Goal: Task Accomplishment & Management: Complete application form

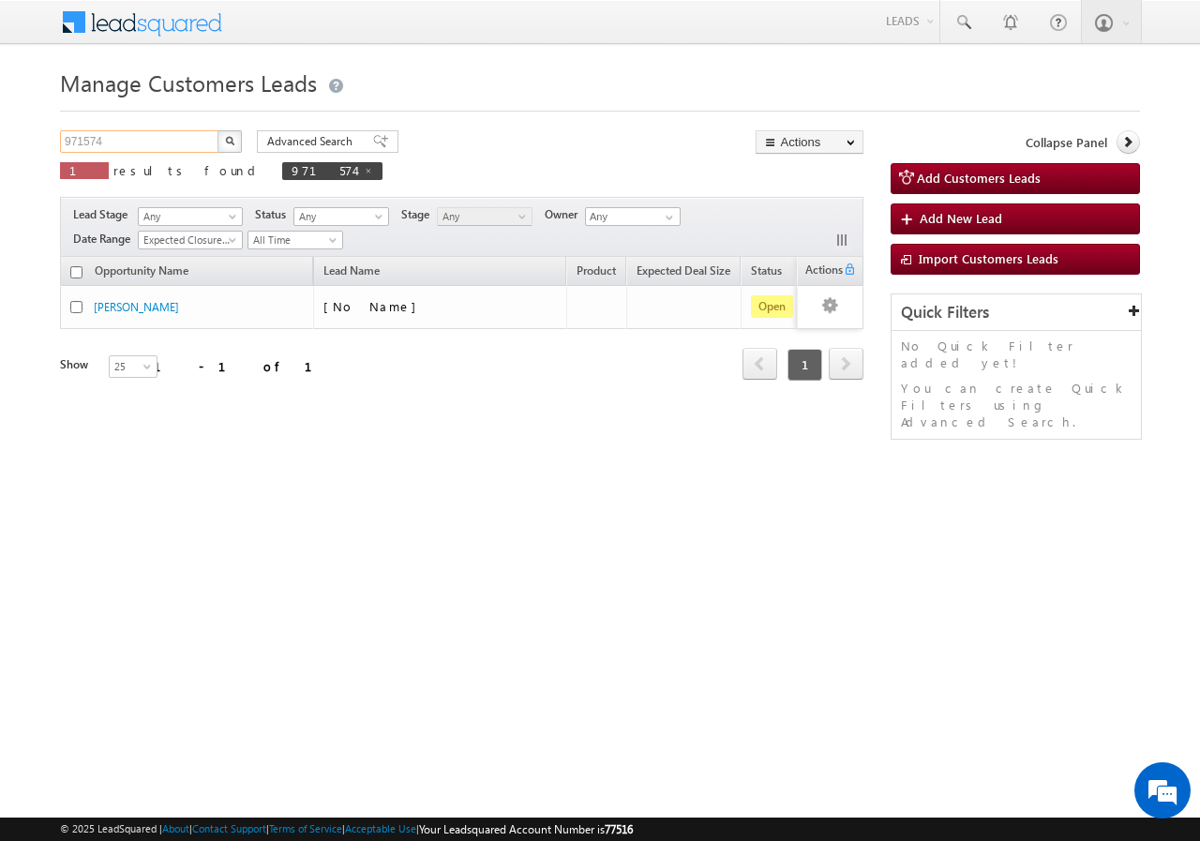
click at [139, 140] on input "971574" at bounding box center [140, 141] width 160 height 22
type input "9"
paste input "974216"
type input "974216"
click at [217, 130] on button "button" at bounding box center [229, 141] width 24 height 22
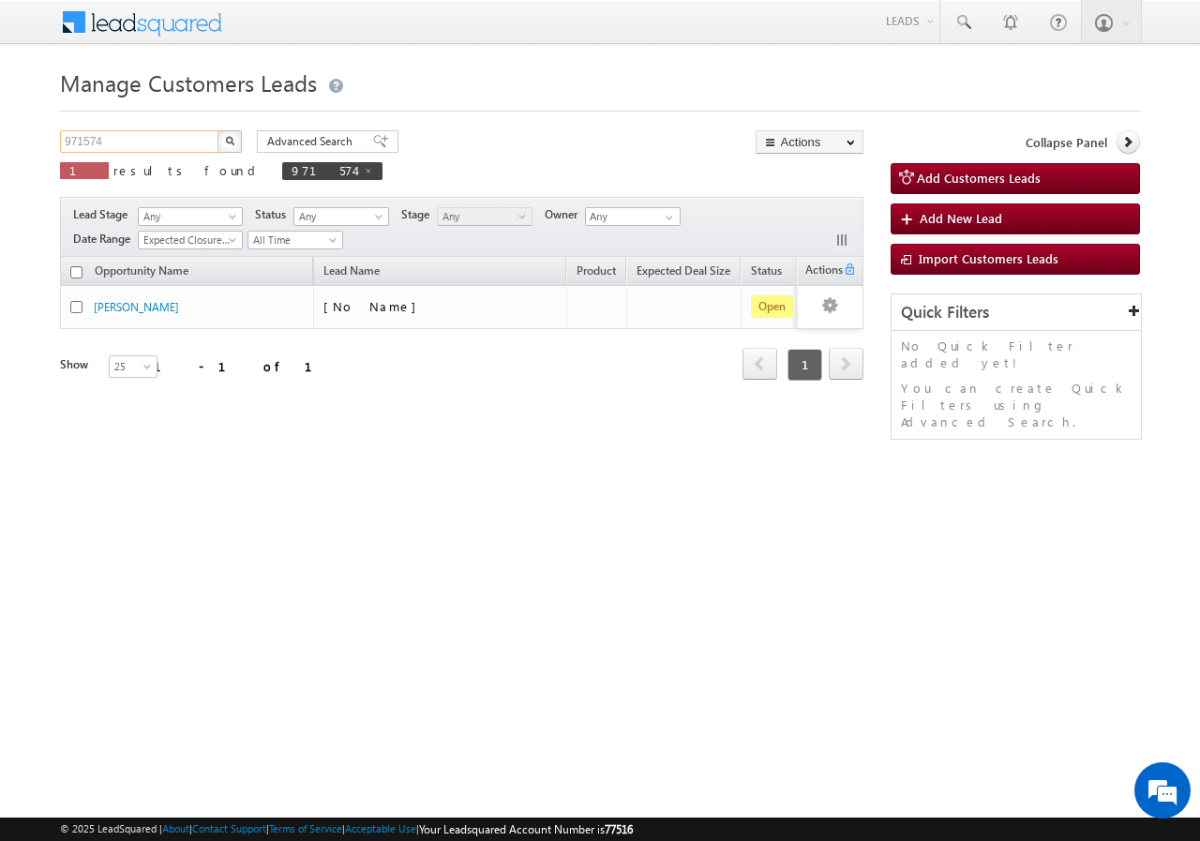
click at [169, 141] on input "971574" at bounding box center [140, 141] width 160 height 22
type input "9"
paste input "974216"
type input "974216"
click at [217, 130] on button "button" at bounding box center [229, 141] width 24 height 22
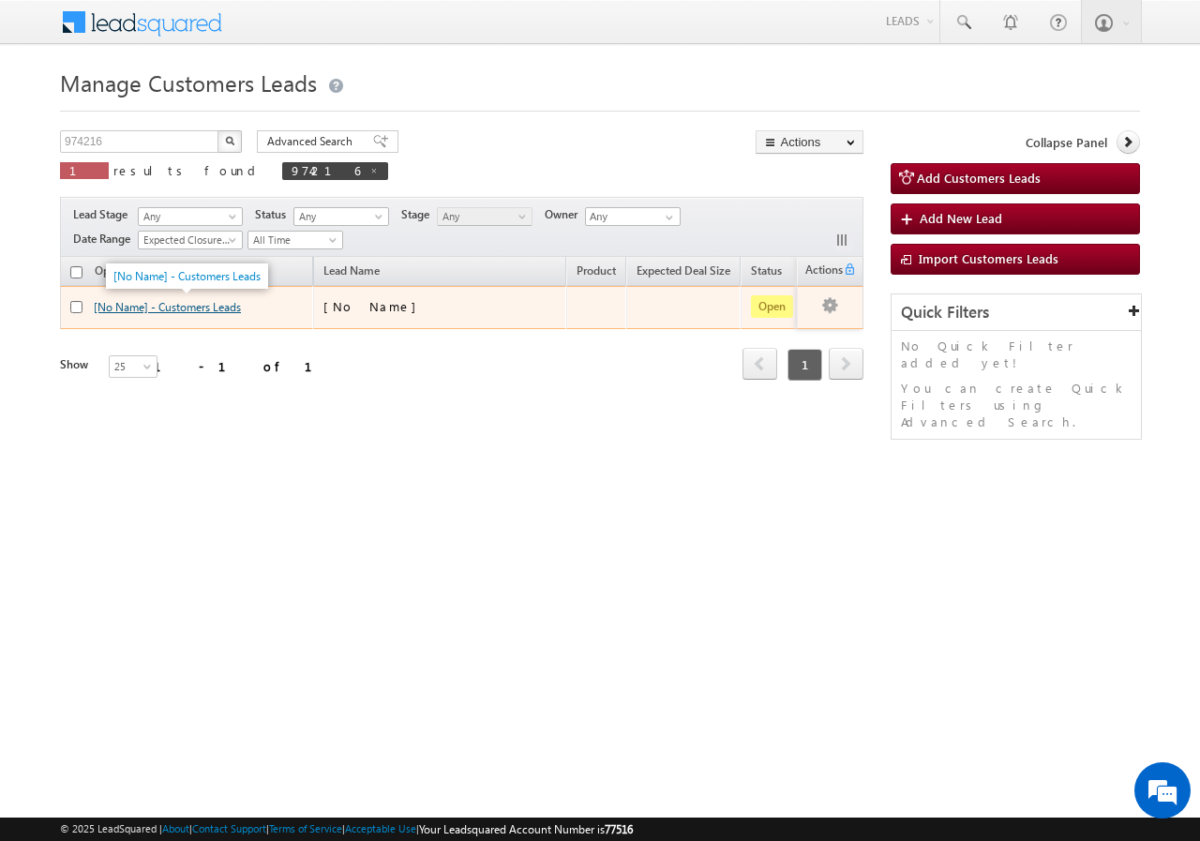
click at [127, 306] on link "[No Name] - Customers Leads" at bounding box center [167, 307] width 147 height 14
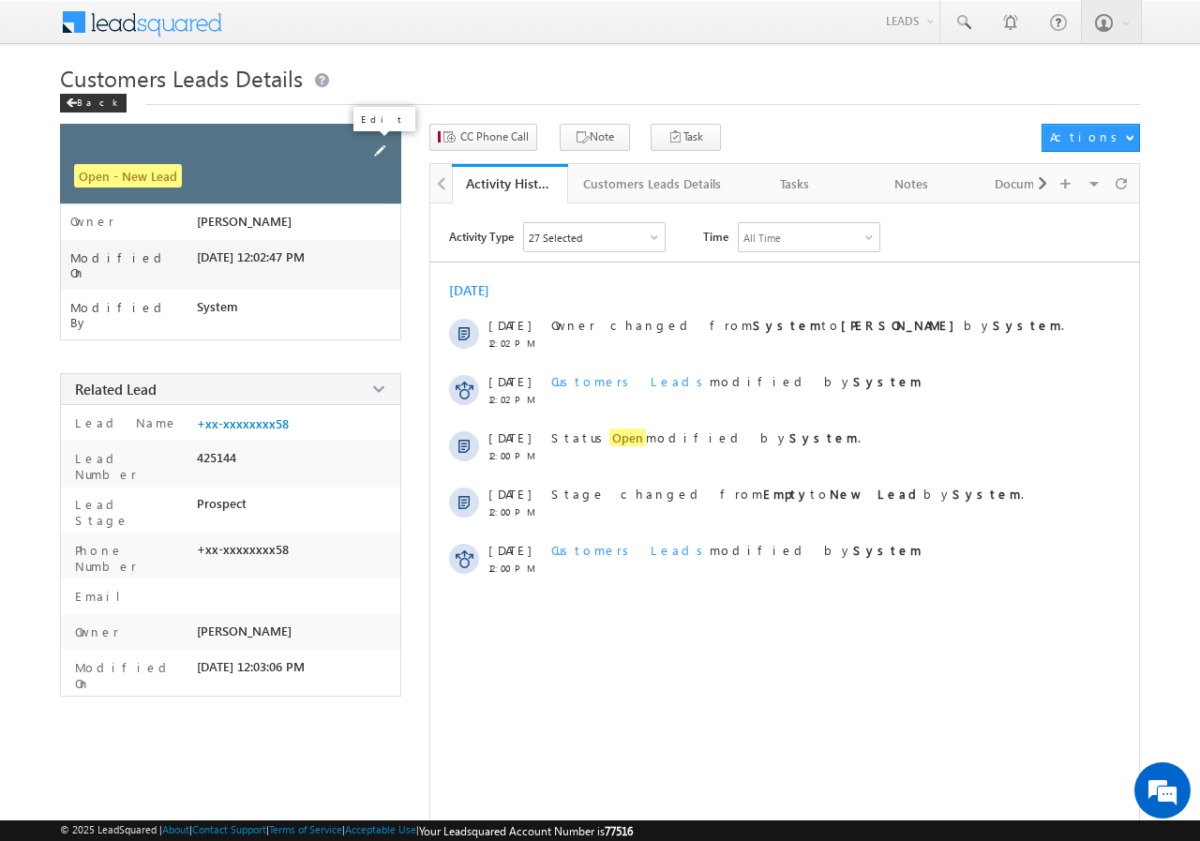
click at [381, 154] on span at bounding box center [379, 151] width 21 height 21
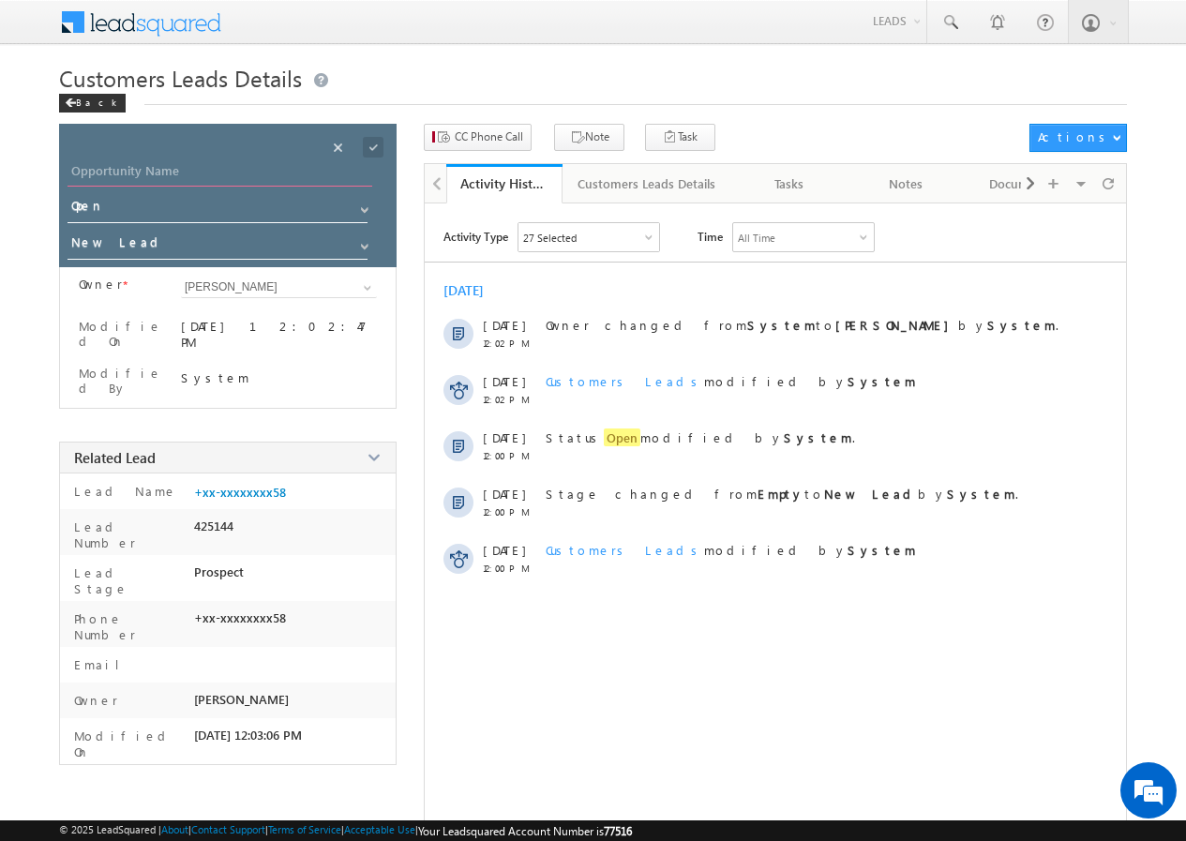
click at [147, 171] on input "Opportunity Name" at bounding box center [219, 173] width 305 height 26
paste input "[PERSON_NAME]"
type input "[PERSON_NAME]"
click at [372, 148] on span at bounding box center [373, 147] width 21 height 21
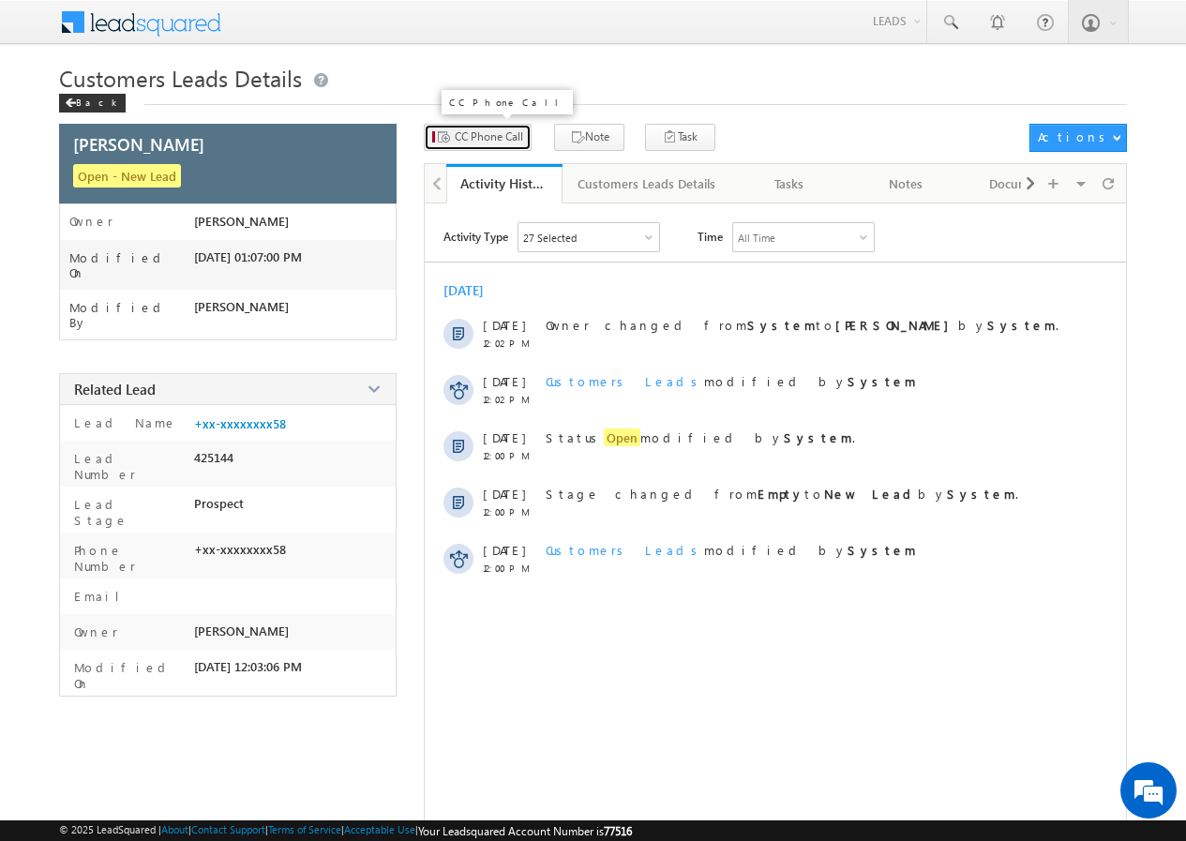
click at [474, 142] on span "CC Phone Call" at bounding box center [489, 136] width 68 height 17
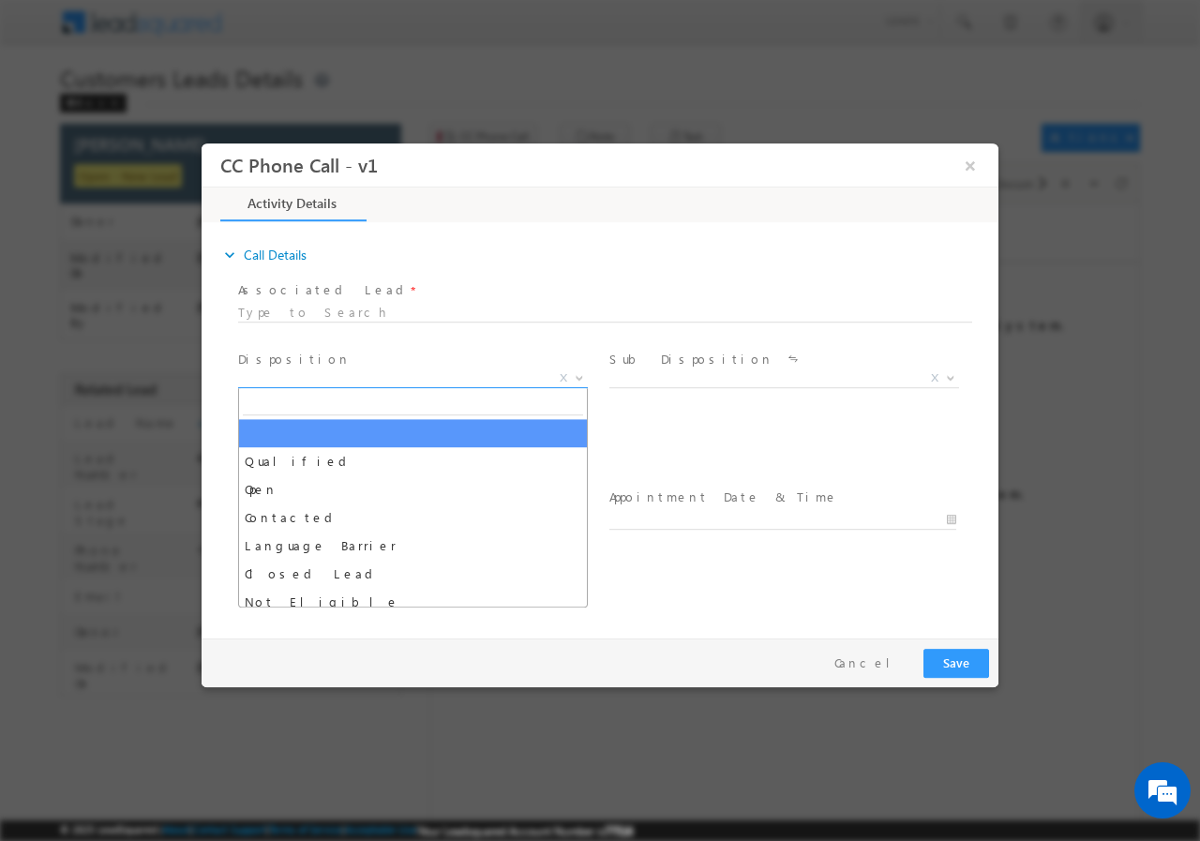
click at [578, 379] on span at bounding box center [577, 377] width 19 height 24
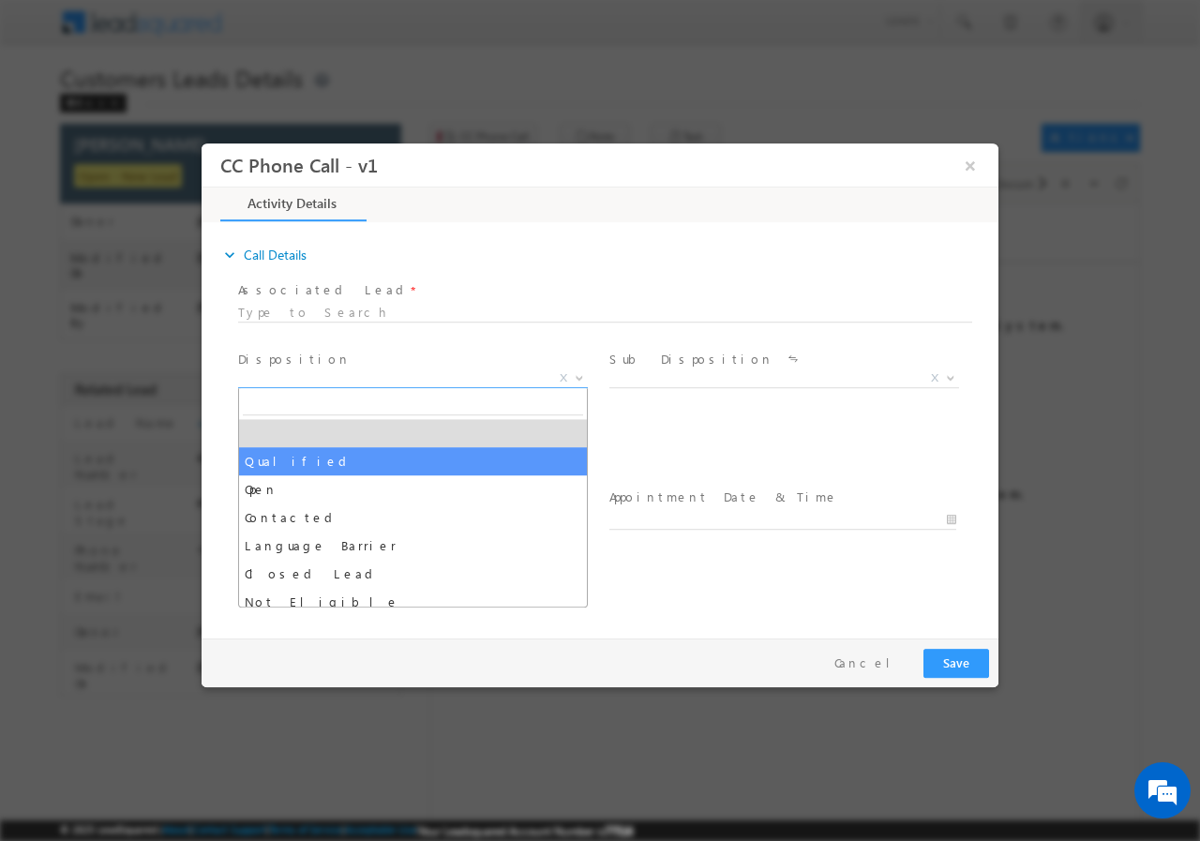
select select "Qualified"
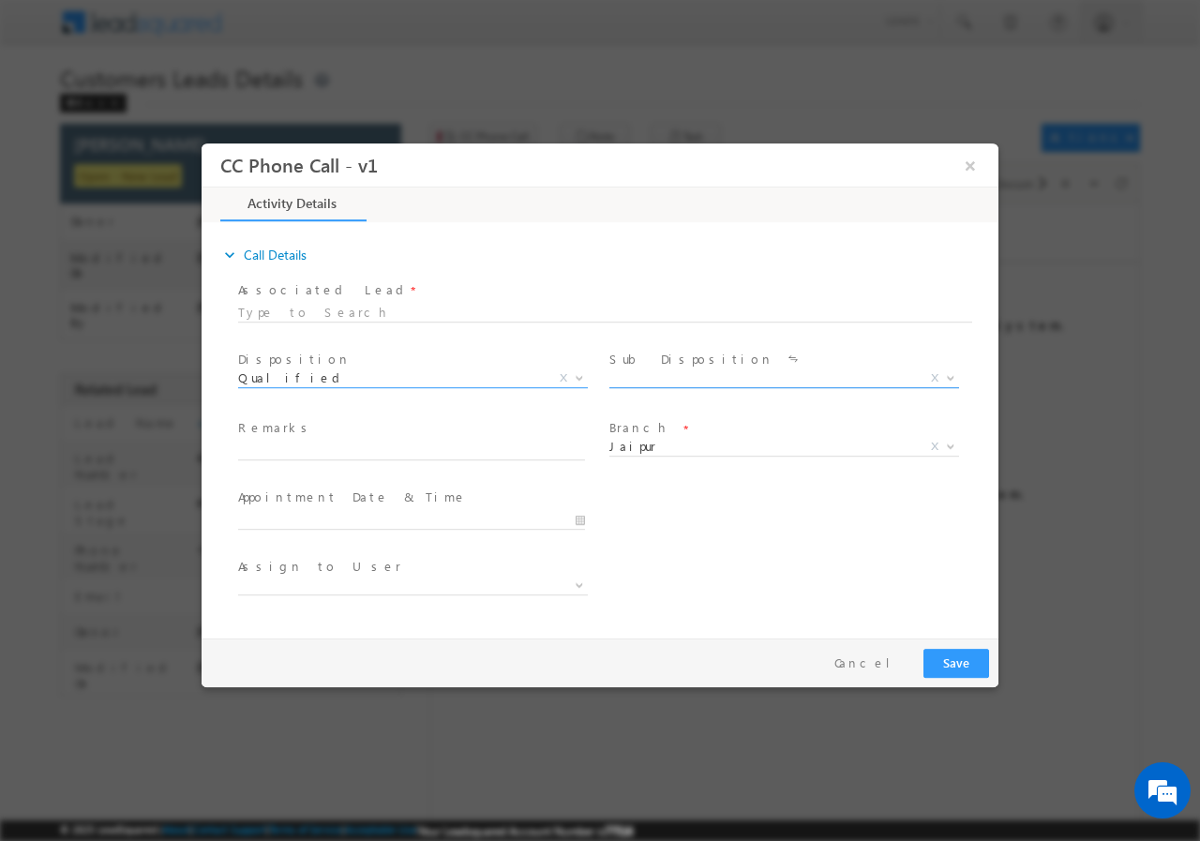
click at [914, 377] on span "X" at bounding box center [784, 377] width 350 height 19
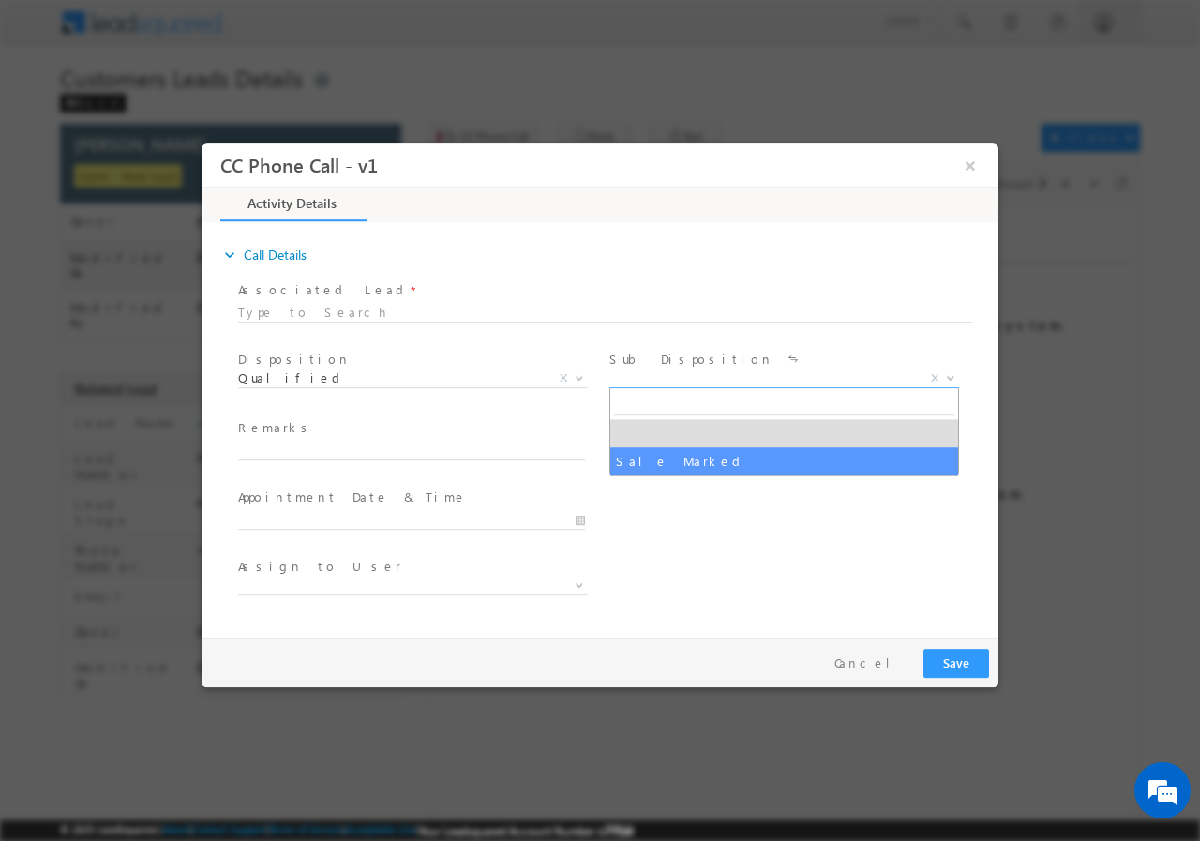
drag, startPoint x: 703, startPoint y: 459, endPoint x: 735, endPoint y: 443, distance: 35.6
select select "Sale Marked"
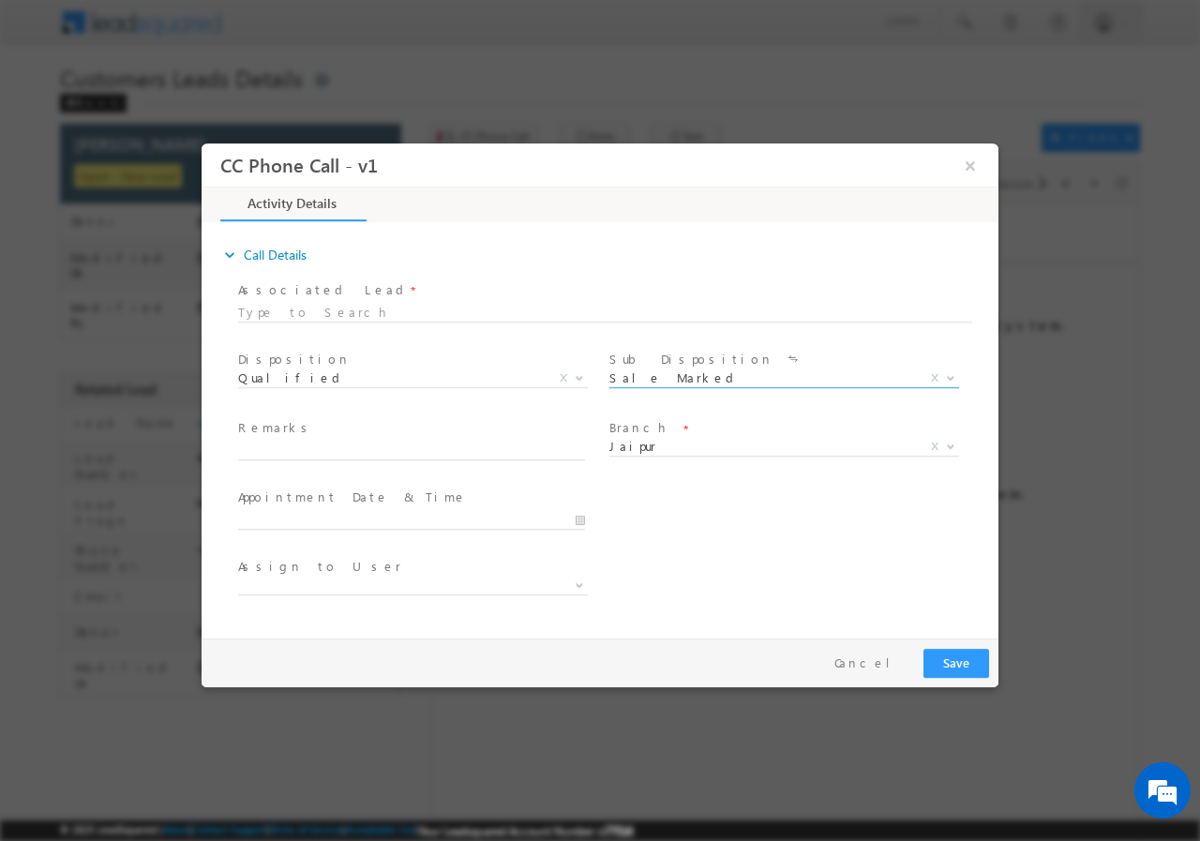
click at [737, 454] on span "MUMBAI REGIONAL OFFICE CMS DEFAULT BRANCH Beawar Ratlam Patna Pali Mathura Test…" at bounding box center [791, 450] width 364 height 22
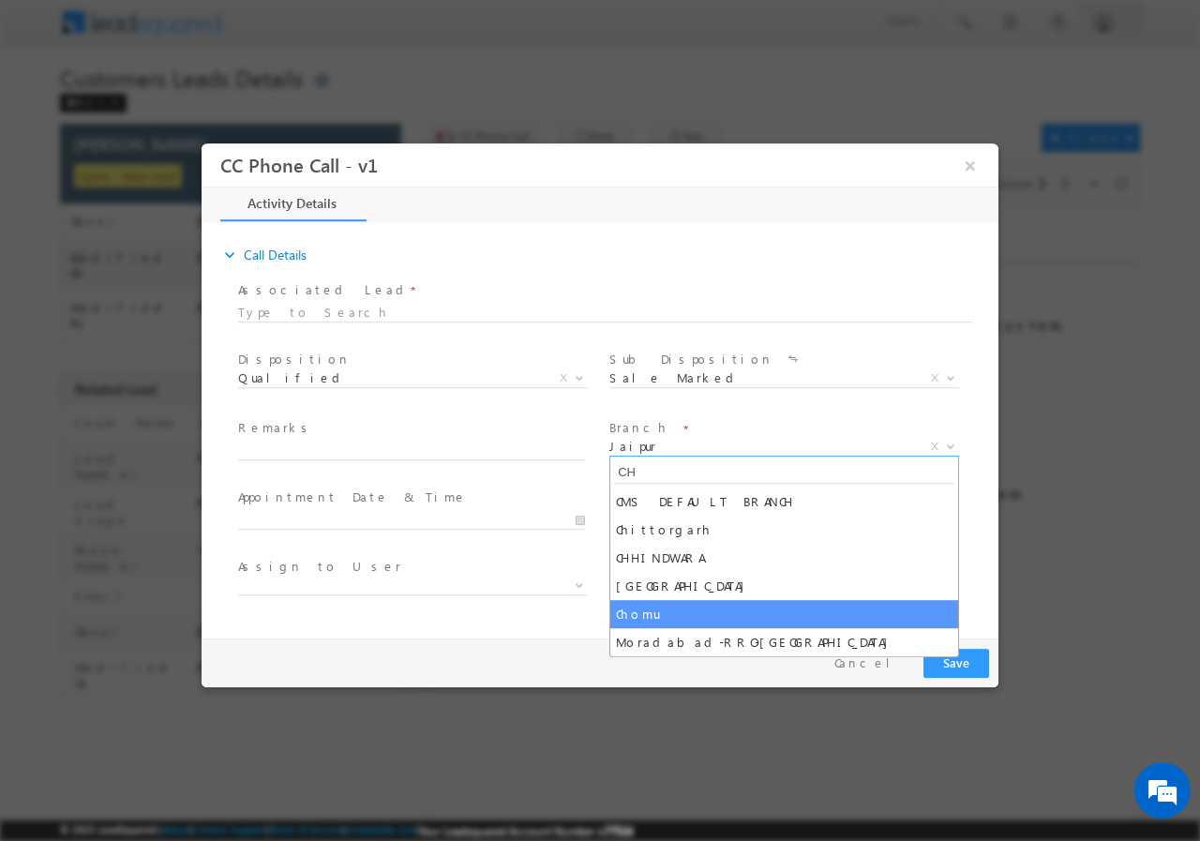
type input "CH"
drag, startPoint x: 661, startPoint y: 611, endPoint x: 649, endPoint y: 589, distance: 25.6
select select "Chomu"
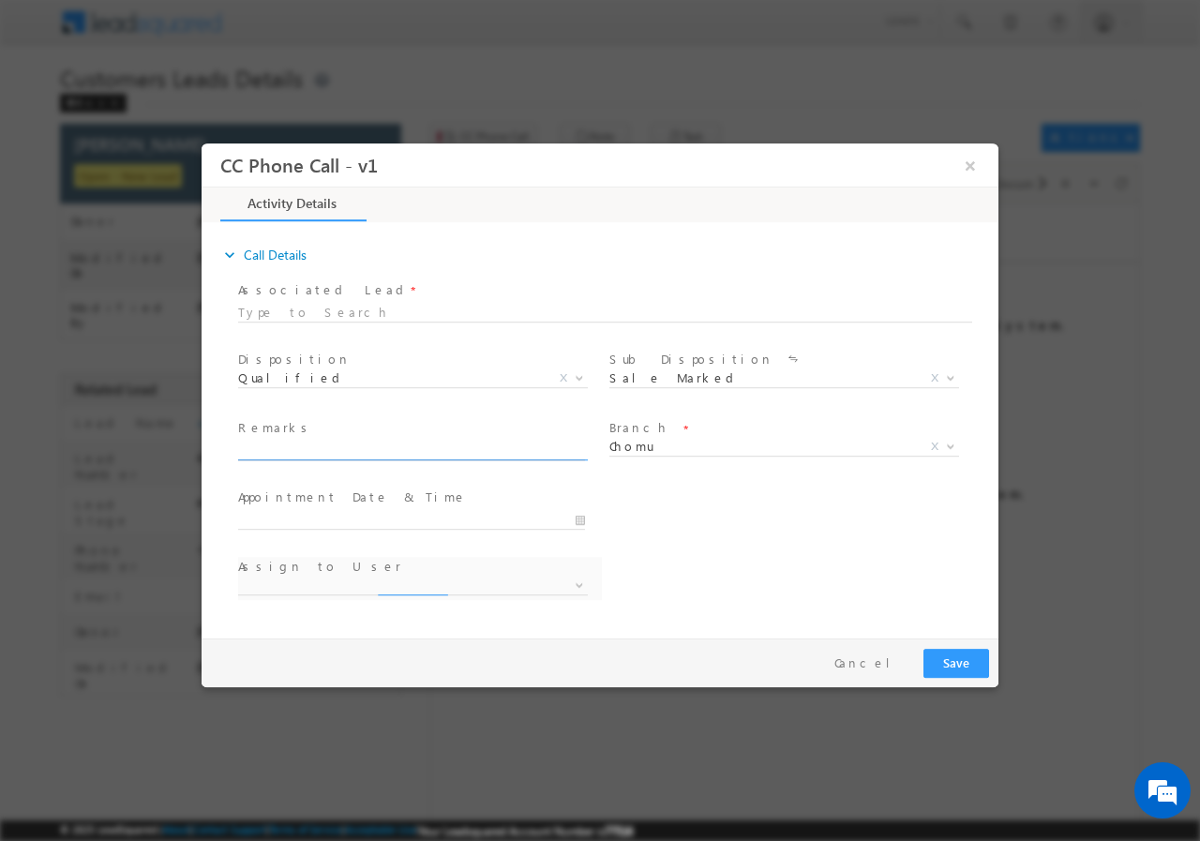
click at [402, 451] on input "text" at bounding box center [411, 449] width 347 height 19
select select "chetan.kumawat@sgrlimited.in"
paste input "MANJU KUMAWAT//39 //VB_Interested // 974216 // 8619048258 // CHOMU -303702 // R…"
type input "MANJU KUMAWAT//39 //VB_Interested // 974216 // 8619048258 // CHOMU -303702 // R…"
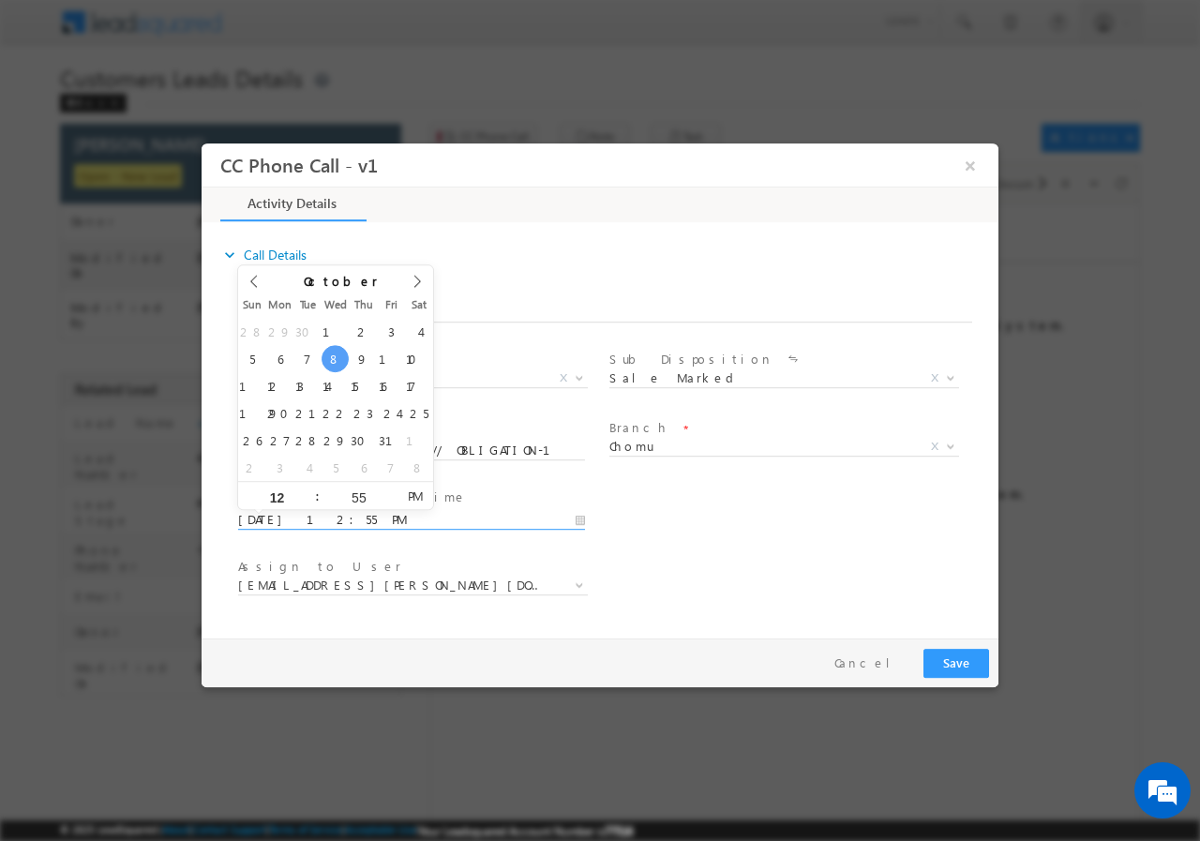
click at [583, 517] on input "10/08/2025 12:55 PM" at bounding box center [411, 519] width 347 height 19
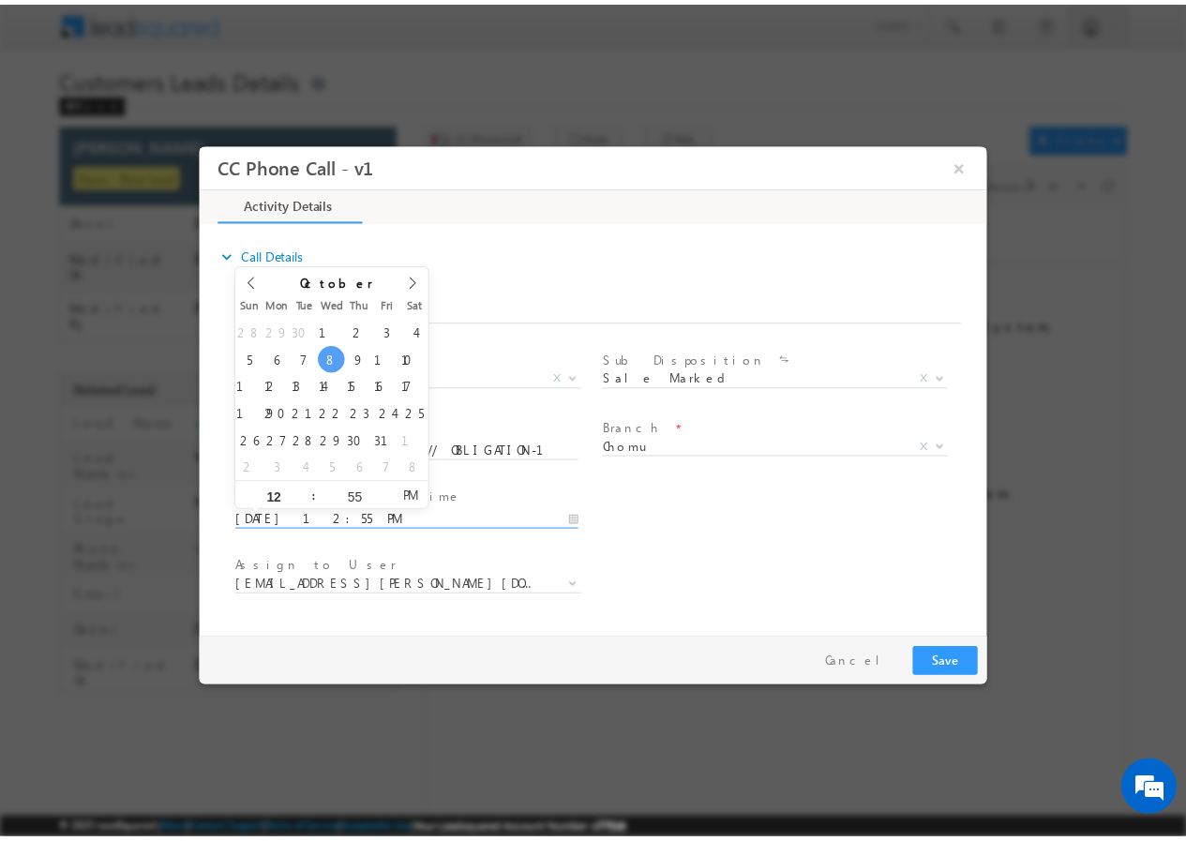
scroll to position [0, 0]
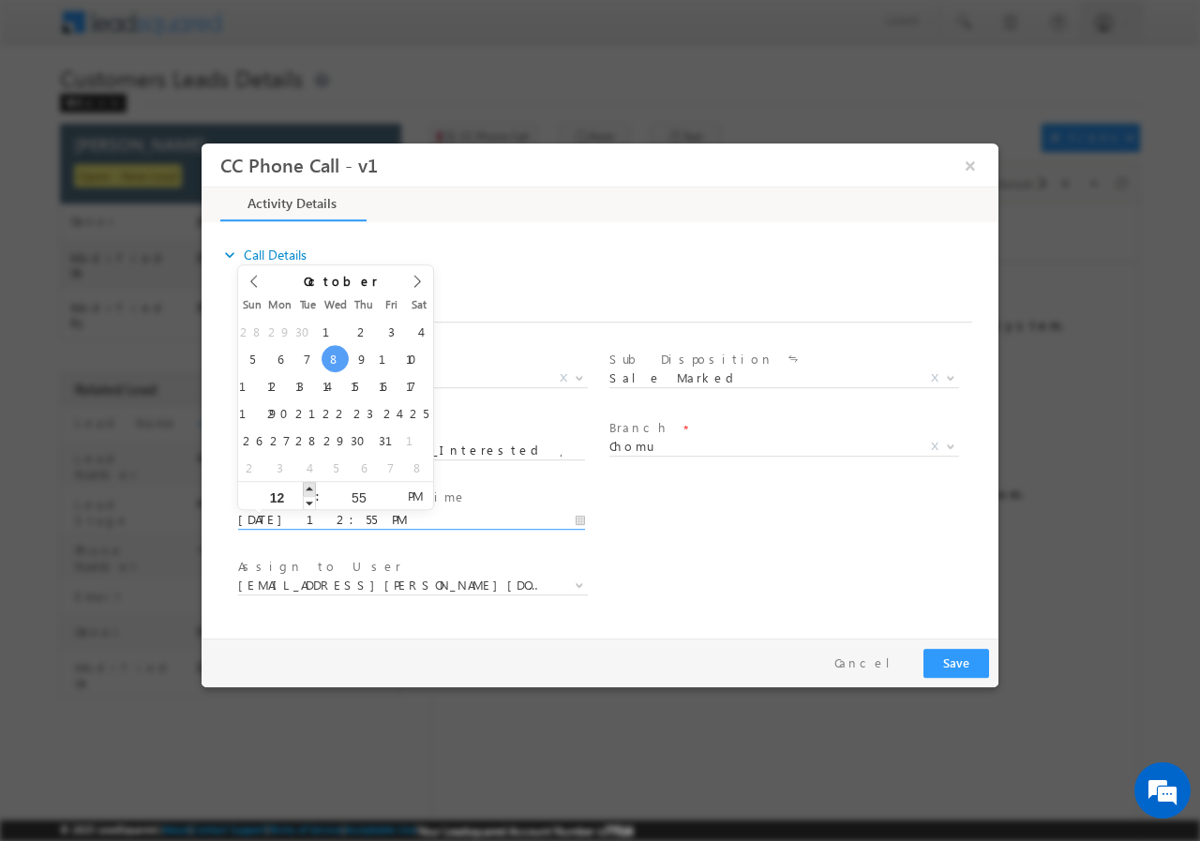
type input "10/08/2025 1:55 PM"
type input "01"
click at [309, 487] on span at bounding box center [309, 488] width 13 height 14
type input "10/08/2025 2:55 PM"
type input "02"
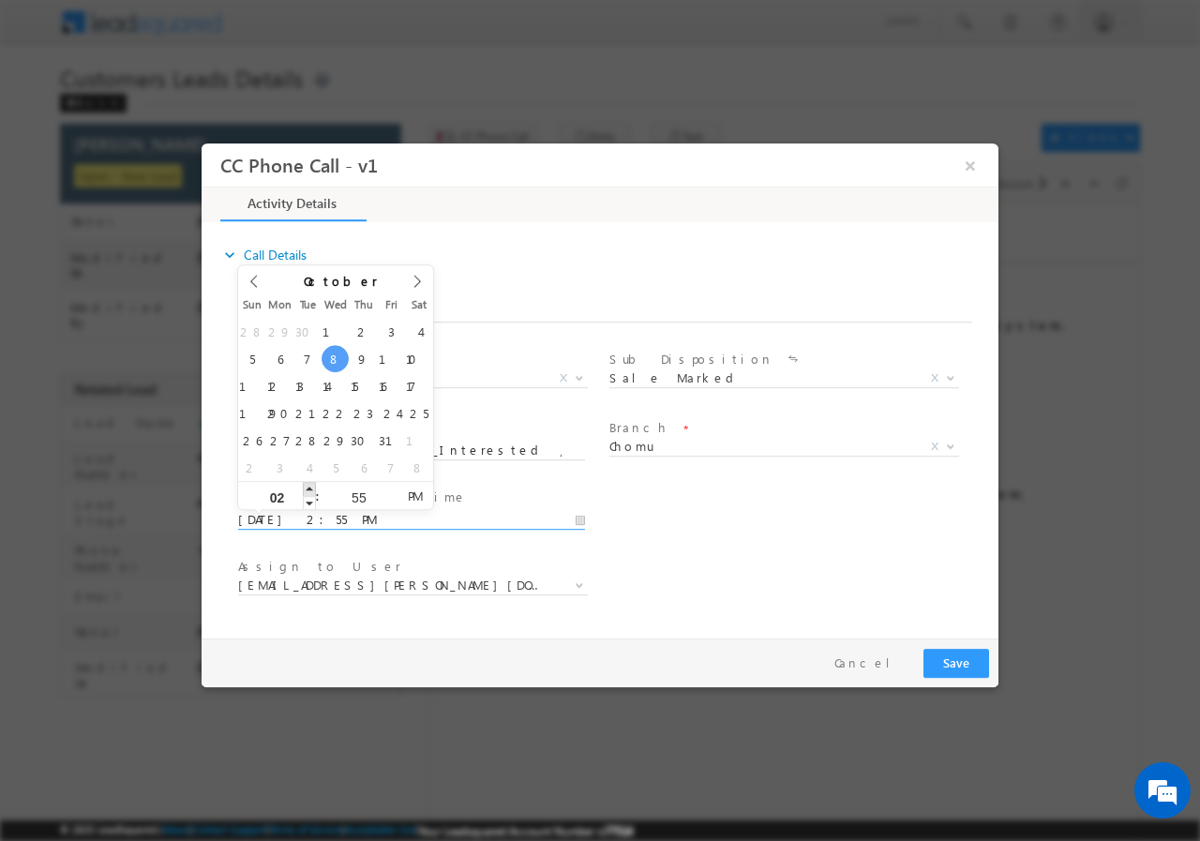
click at [309, 487] on span at bounding box center [309, 488] width 13 height 14
type input "10/08/2025 3:55 PM"
type input "03"
click at [309, 487] on span at bounding box center [309, 488] width 13 height 14
type input "10/08/2025 3:56 PM"
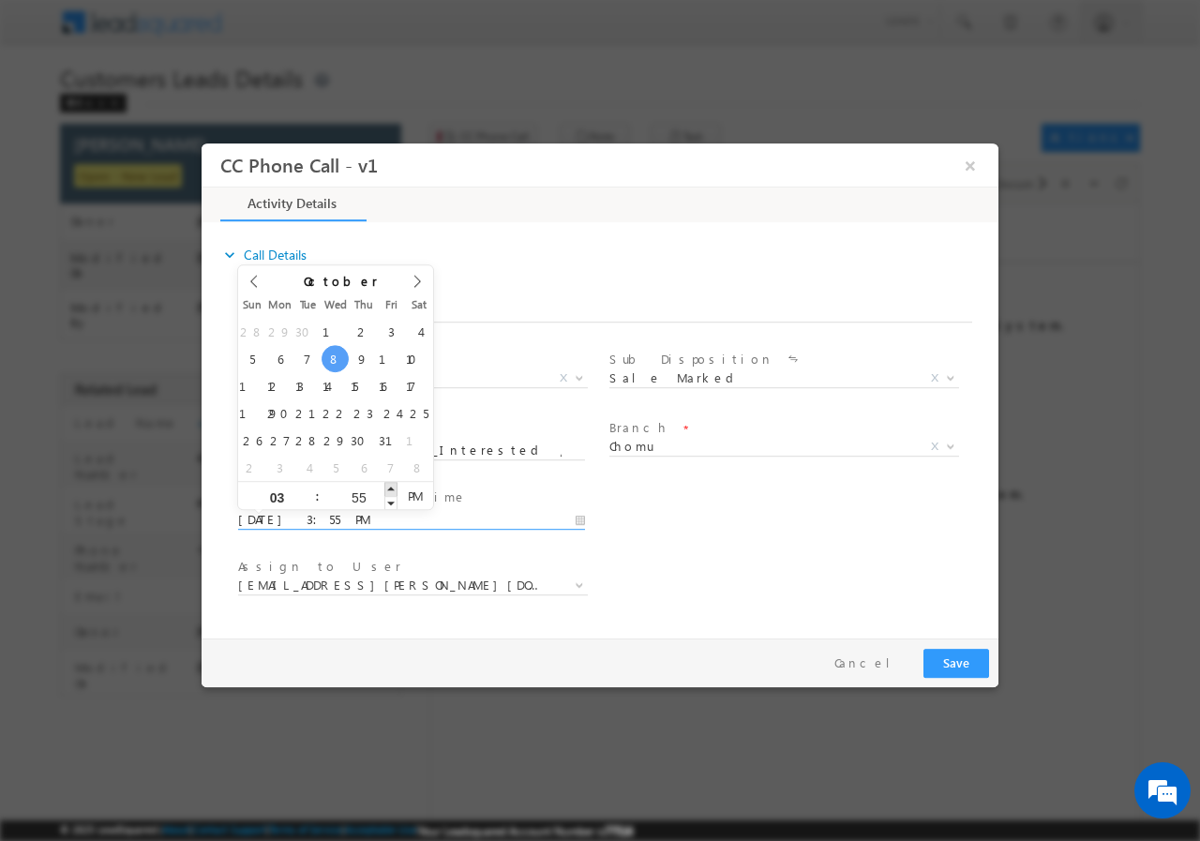
type input "56"
click at [391, 490] on span at bounding box center [390, 488] width 13 height 14
type input "10/08/2025 3:57 PM"
type input "57"
click at [391, 489] on span at bounding box center [390, 488] width 13 height 14
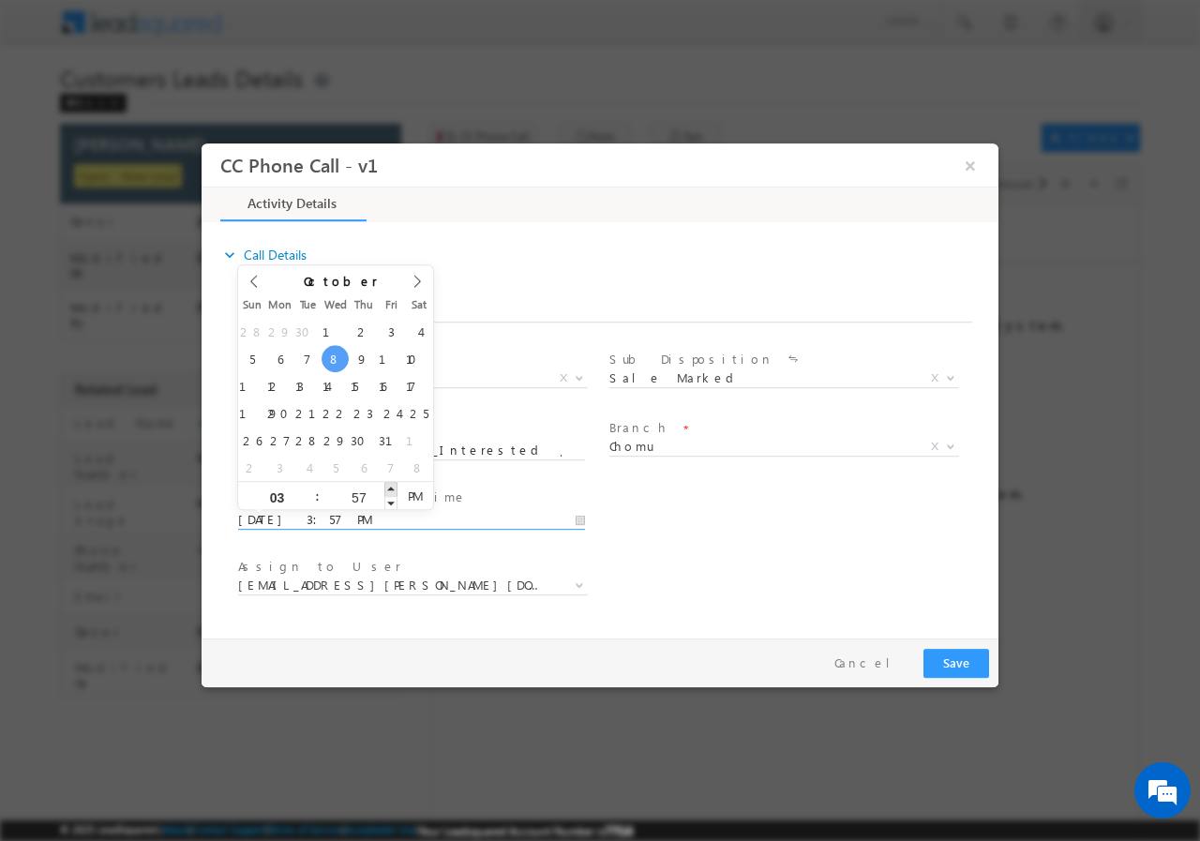
type input "10/08/2025 3:58 PM"
type input "58"
click at [391, 489] on span at bounding box center [390, 488] width 13 height 14
type input "10/08/2025 3:59 PM"
type input "59"
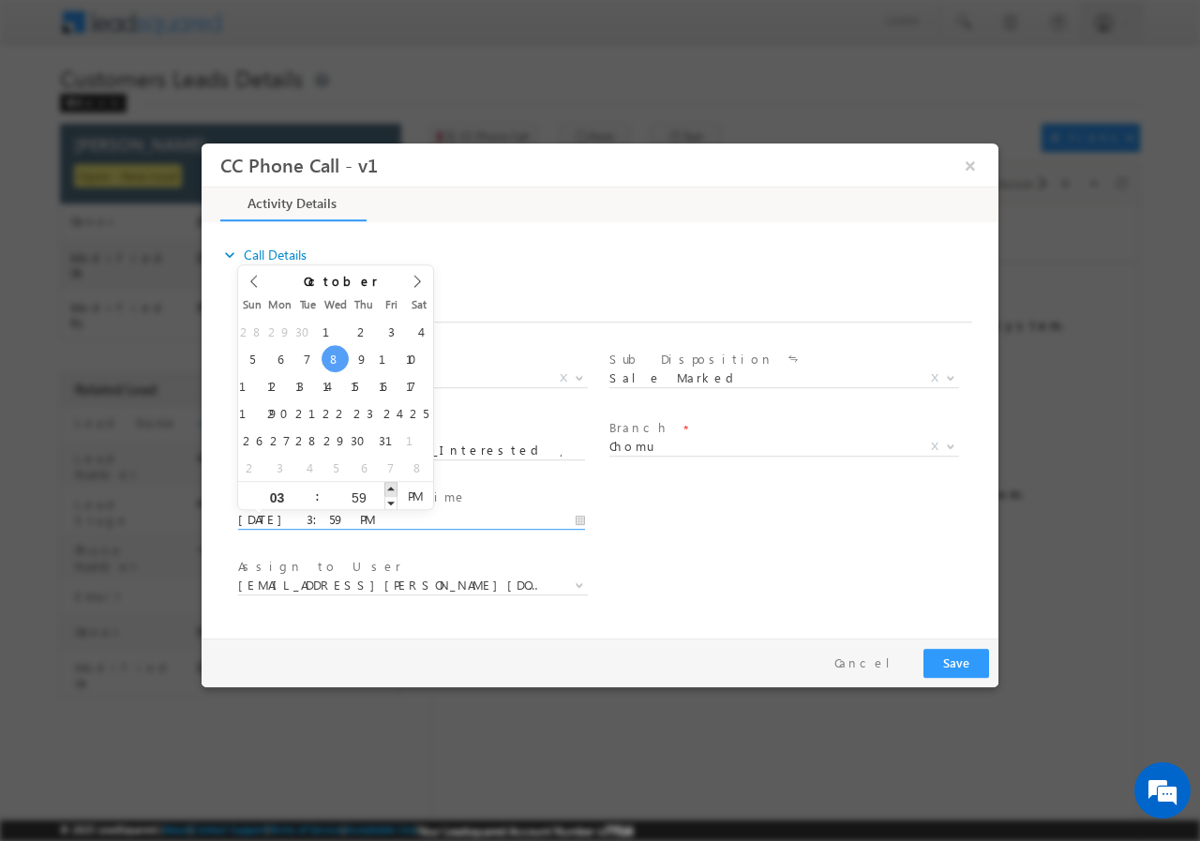
click at [391, 489] on span at bounding box center [390, 488] width 13 height 14
type input "10/08/2025 4:00 PM"
type input "04"
type input "00"
click at [391, 489] on span at bounding box center [390, 488] width 13 height 14
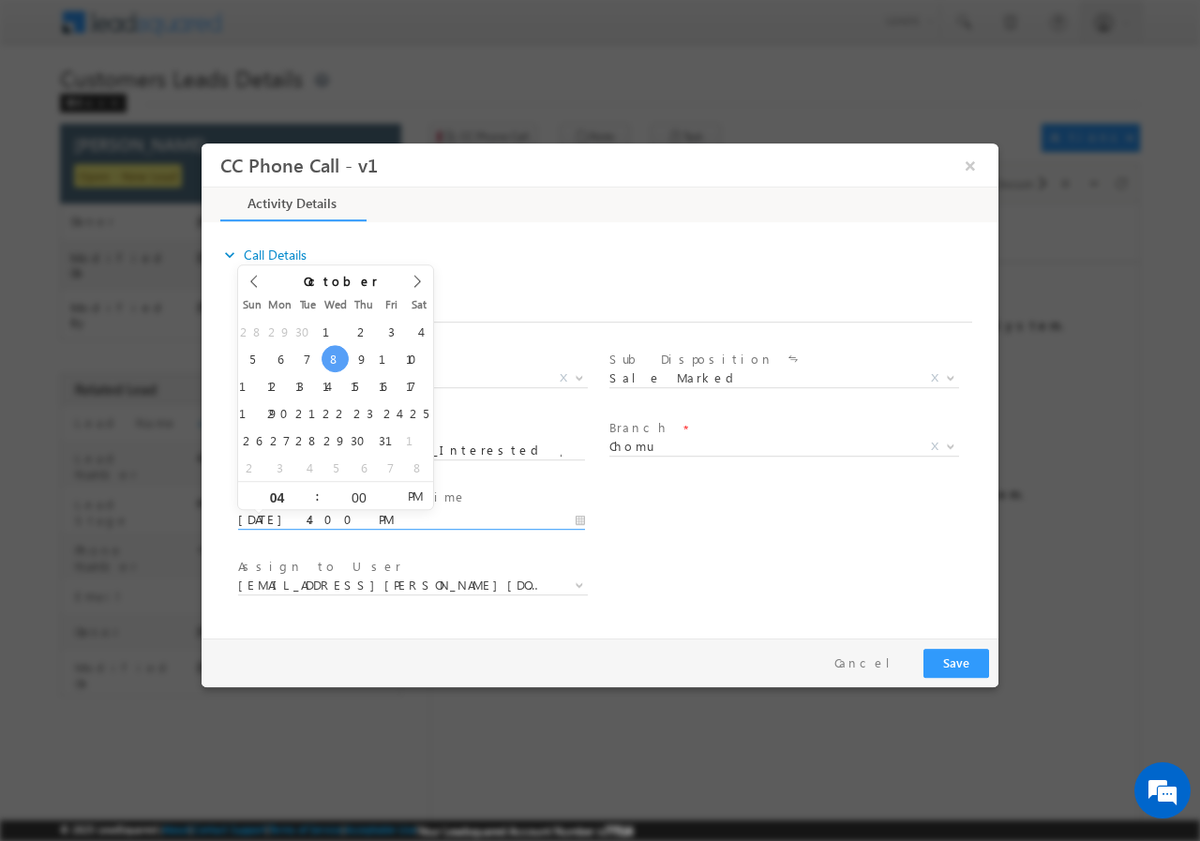
drag, startPoint x: 787, startPoint y: 544, endPoint x: 727, endPoint y: 559, distance: 61.8
click at [785, 544] on div "User Branch * Appointment Date & Time * 10/08/2025 4:00 PM" at bounding box center [616, 517] width 764 height 69
click at [579, 518] on input "10/08/2025 4:00 PM" at bounding box center [411, 519] width 347 height 19
type input "10/08/2025 3:00 PM"
type input "03"
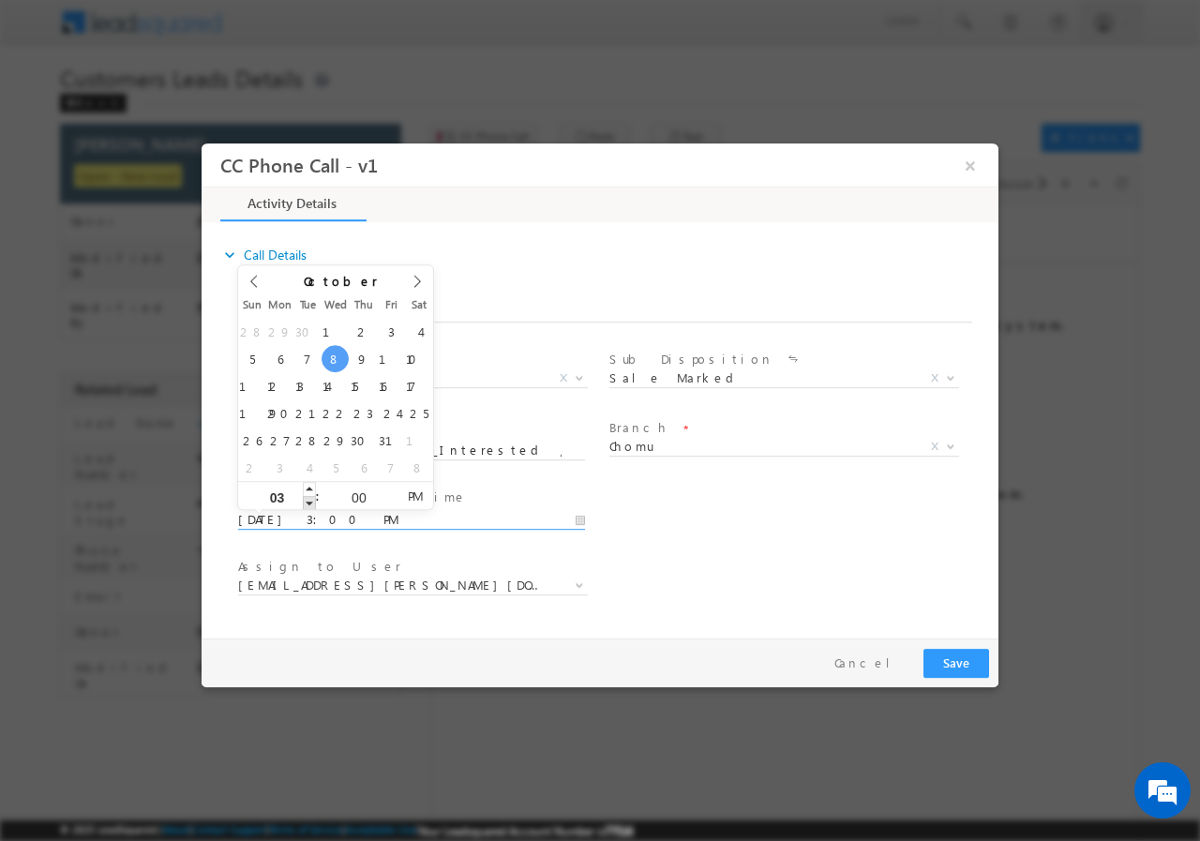
click at [307, 504] on span at bounding box center [309, 502] width 13 height 14
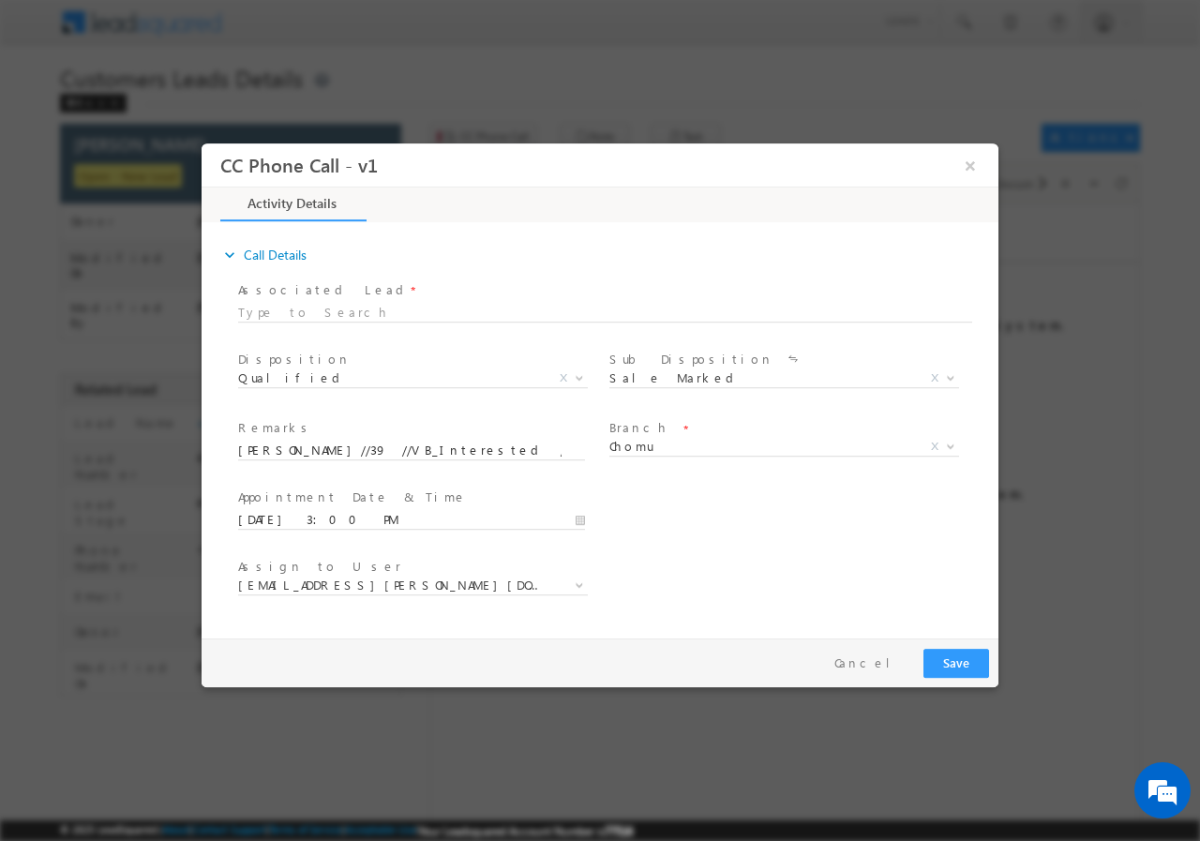
click at [764, 557] on div "Assign to User * chetan.kumawat@sgrlimited.in devansh.chotiya@sgrlimited.in kam…" at bounding box center [616, 586] width 764 height 69
click at [963, 656] on button "Save" at bounding box center [956, 662] width 66 height 29
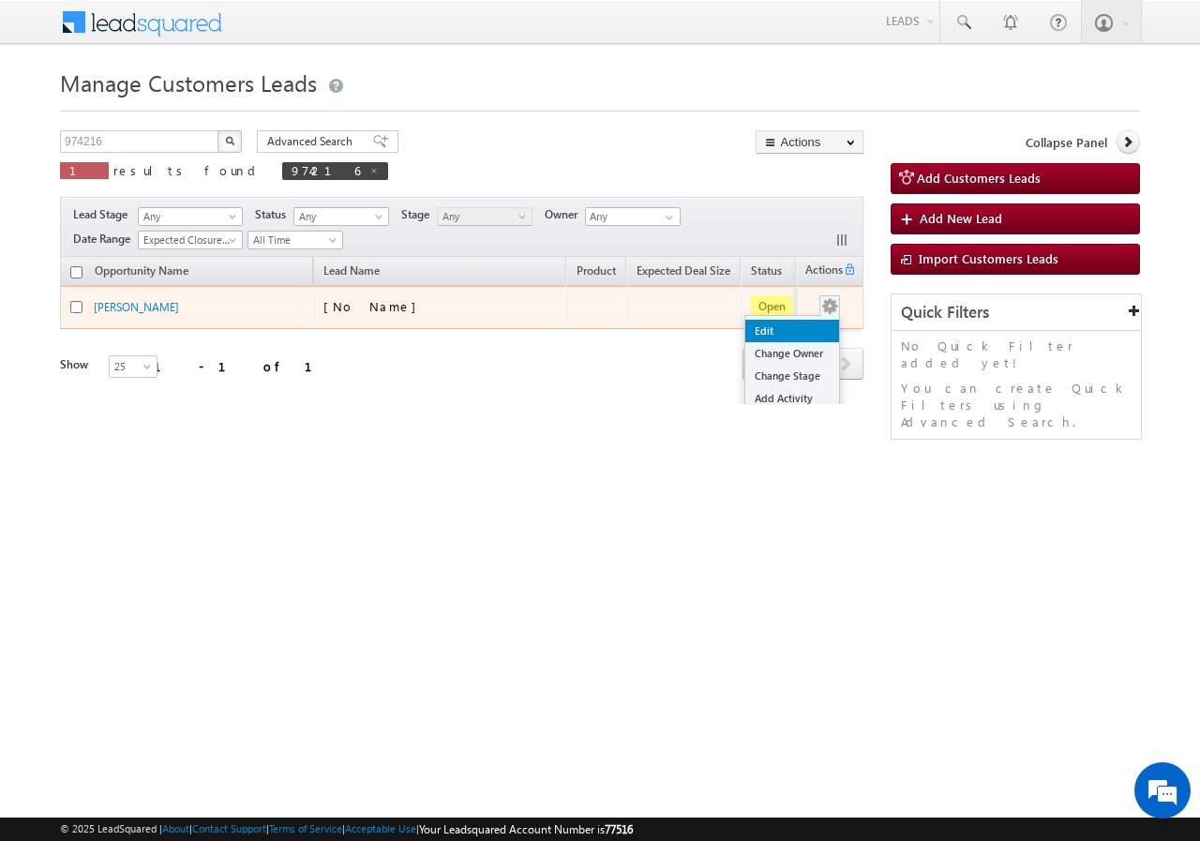
click at [770, 328] on link "Edit" at bounding box center [792, 331] width 94 height 22
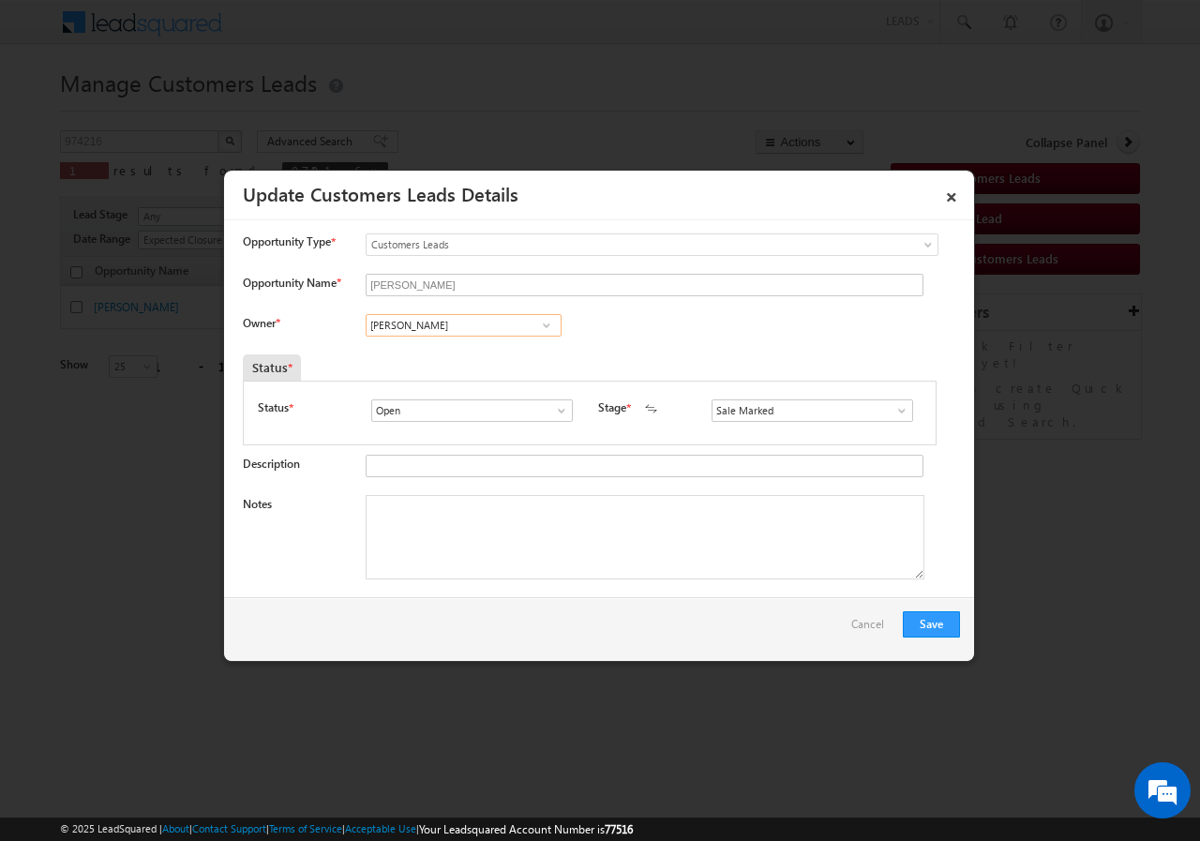
click at [478, 326] on input "Chetan Kumawat" at bounding box center [464, 325] width 196 height 22
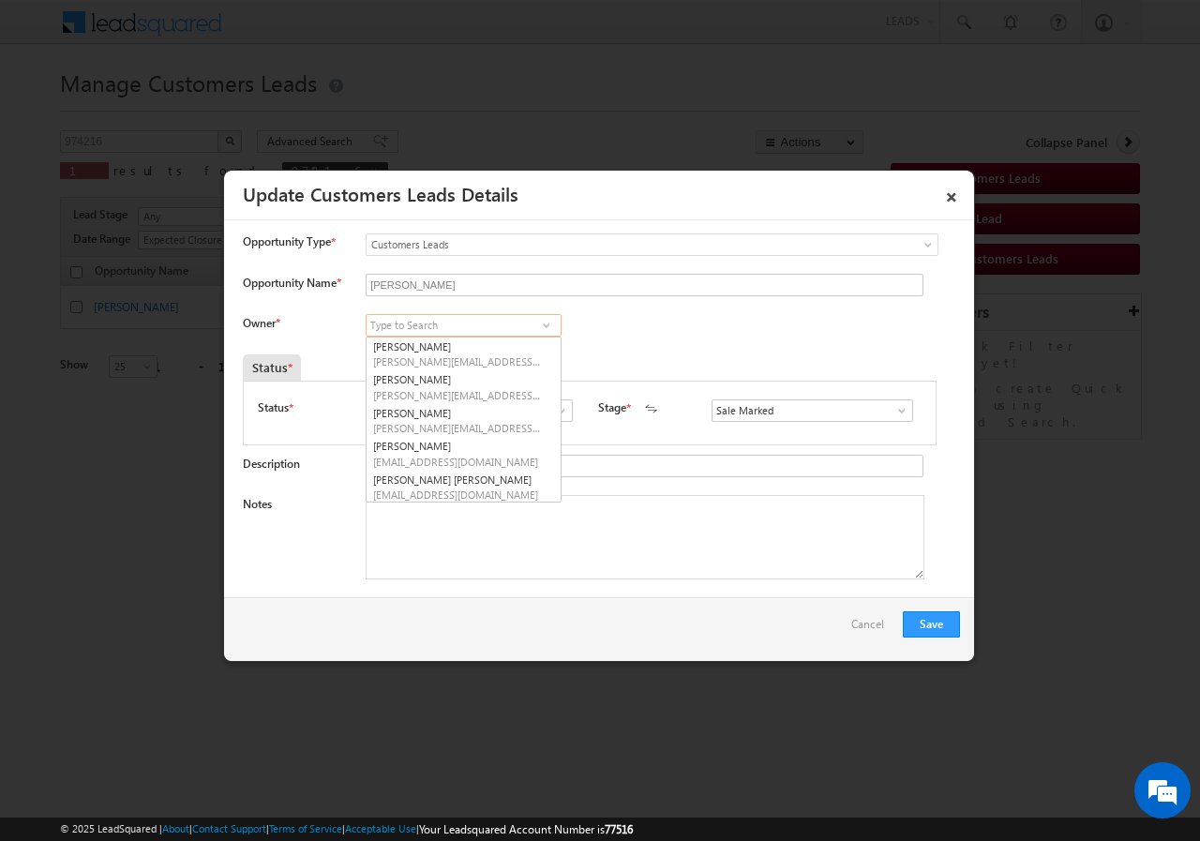
paste input "Om Prakash Choudhary"
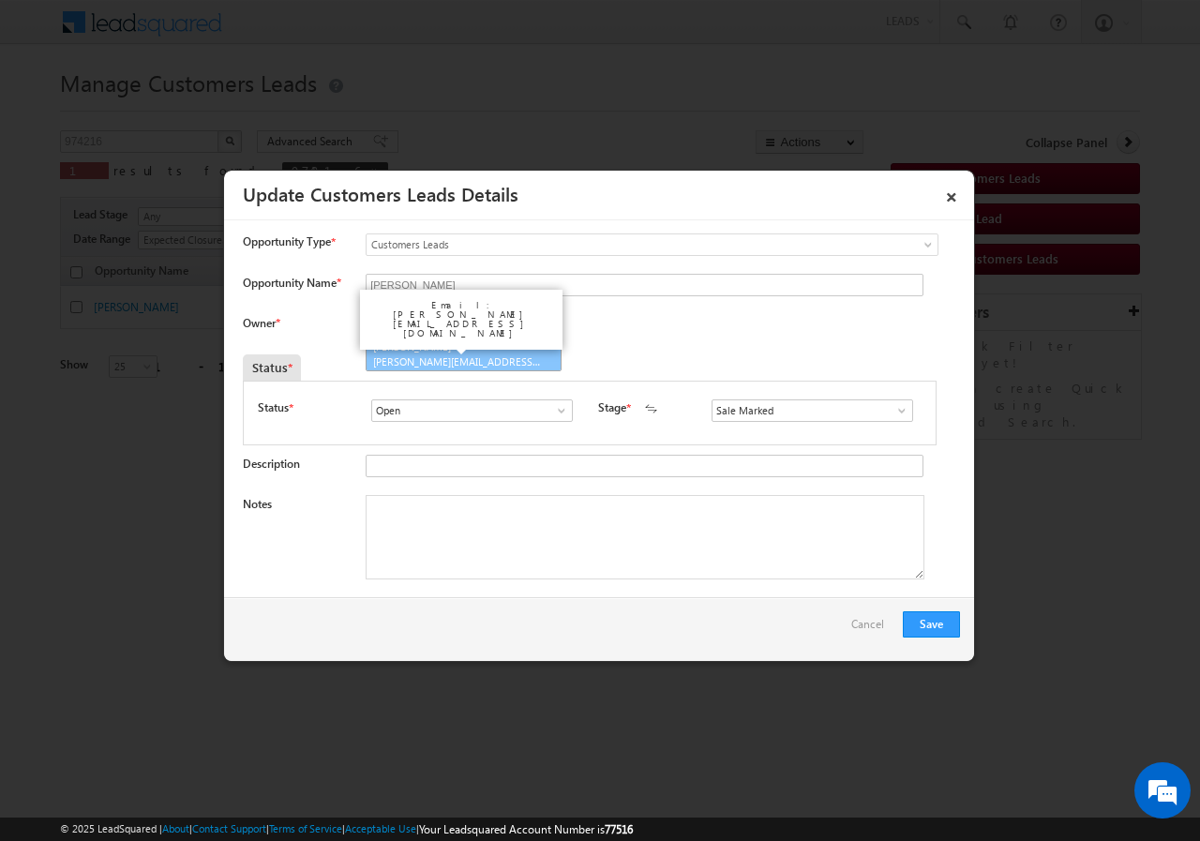
click at [510, 344] on link "Om Prakash Choudhary omprakash.choudhary@sgrlimited.in" at bounding box center [464, 354] width 196 height 36
type input "Om Prakash Choudhary"
click at [543, 531] on textarea "Notes" at bounding box center [645, 537] width 559 height 84
paste textarea "MANJU KUMAWAT//39 //VB_Interested // 974216 // 8619048258 // CHOMU -303702 // R…"
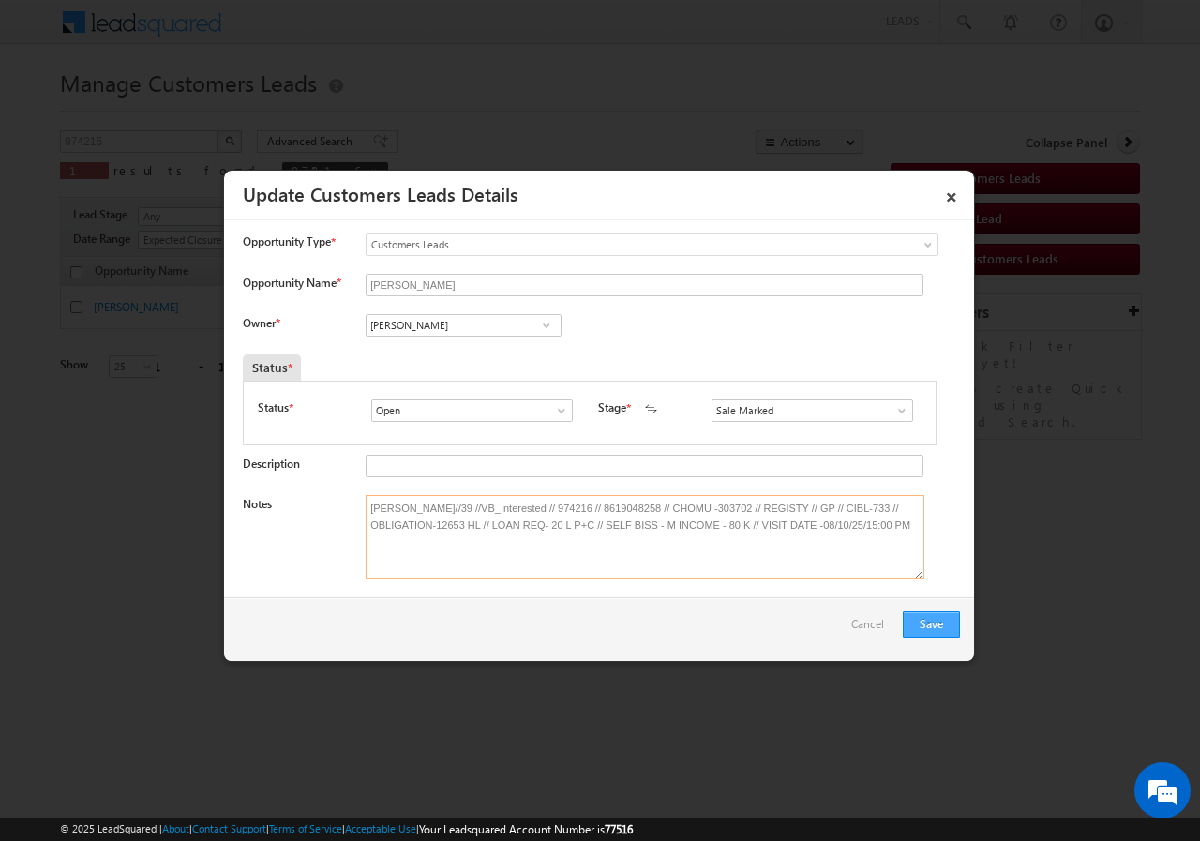
type textarea "MANJU KUMAWAT//39 //VB_Interested // 974216 // 8619048258 // CHOMU -303702 // R…"
click at [934, 619] on button "Save" at bounding box center [931, 624] width 57 height 26
